Goal: Task Accomplishment & Management: Manage account settings

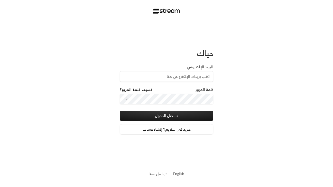
click at [178, 79] on input "البريد الإلكتروني" at bounding box center [167, 76] width 94 height 11
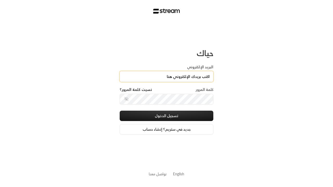
click at [166, 76] on input "البريد الإلكتروني" at bounding box center [167, 76] width 94 height 11
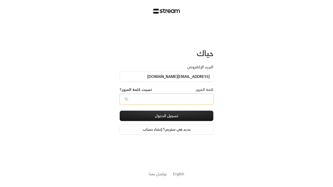
click at [177, 79] on input "[EMAIL_ADDRESS][DOMAIN_NAME]" at bounding box center [167, 76] width 94 height 11
click at [162, 77] on input "[EMAIL_ADDRESS][DOMAIN_NAME]" at bounding box center [167, 76] width 94 height 11
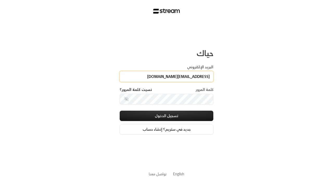
click at [166, 76] on input "[EMAIL_ADDRESS][DOMAIN_NAME]" at bounding box center [167, 76] width 94 height 11
type input "K"
type input "[PERSON_NAME][EMAIL_ADDRESS][DOMAIN_NAME]"
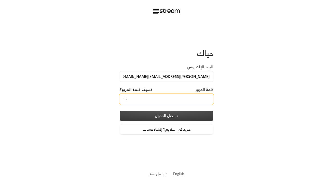
click at [194, 115] on button "تسجيل الدخول" at bounding box center [167, 116] width 94 height 10
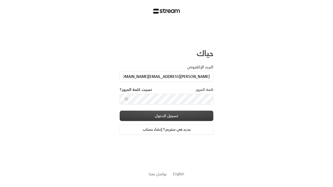
click at [166, 116] on button "تسجيل الدخول" at bounding box center [167, 116] width 94 height 10
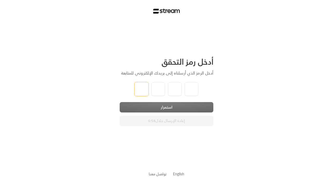
type input "1"
type input "2"
type input "3"
type input "4"
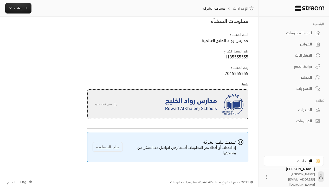
scroll to position [39, 0]
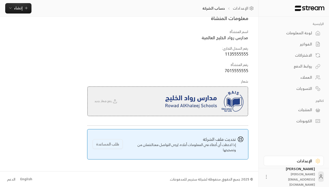
click at [24, 180] on div "English" at bounding box center [26, 179] width 12 height 5
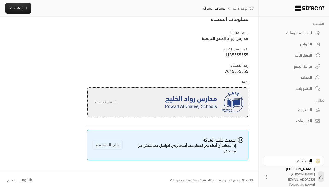
scroll to position [39, 0]
